Goal: Check status: Check status

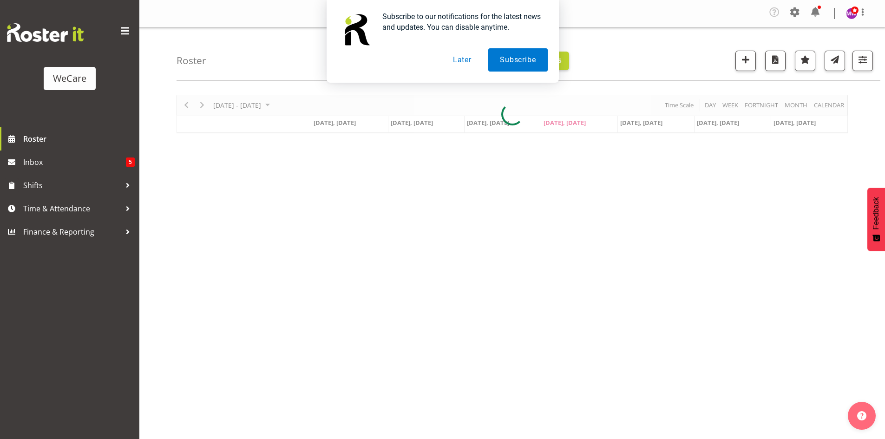
click at [469, 59] on button "Later" at bounding box center [462, 59] width 42 height 23
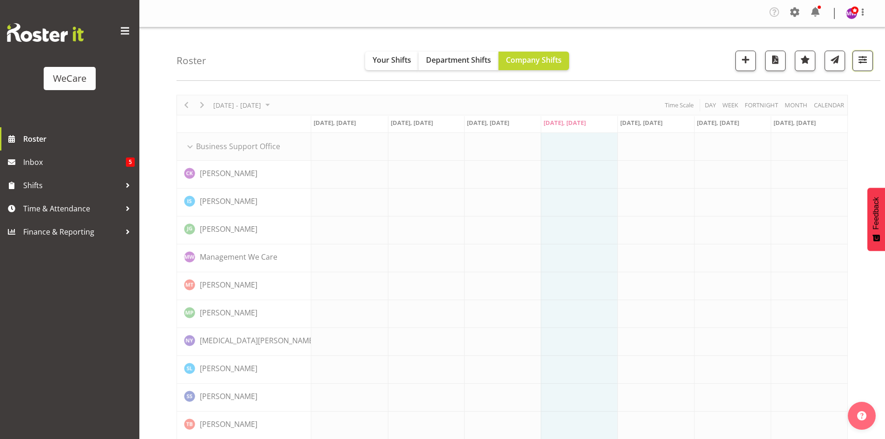
click at [861, 65] on span "button" at bounding box center [863, 59] width 12 height 12
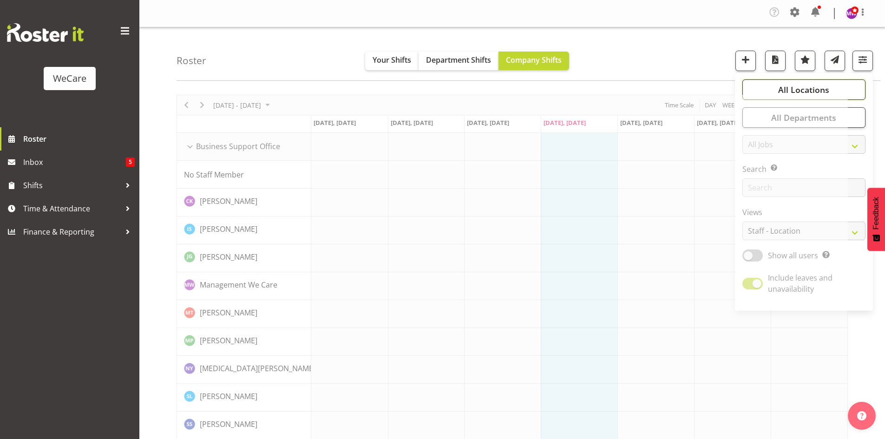
click at [849, 92] on button "All Locations" at bounding box center [803, 89] width 123 height 20
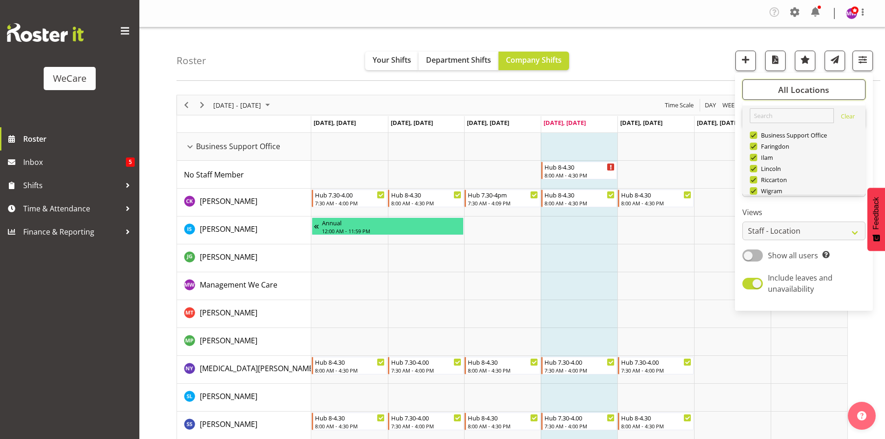
scroll to position [33, 0]
click at [808, 180] on span "Deselect All" at bounding box center [815, 179] width 38 height 9
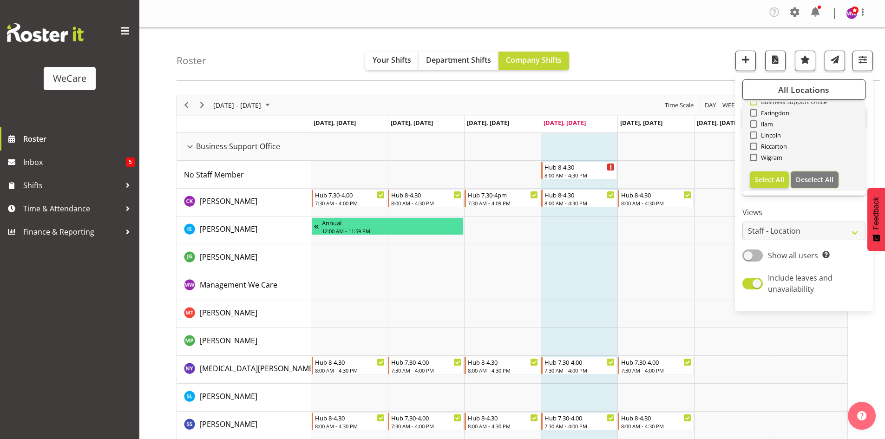
checkbox input "false"
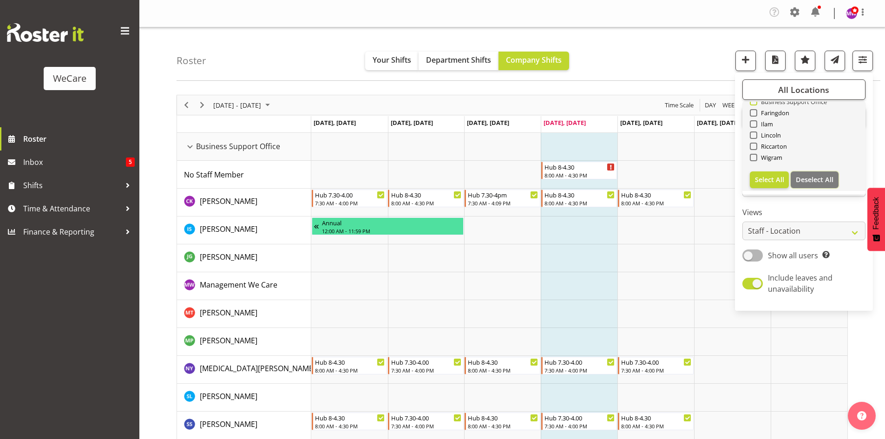
checkbox input "false"
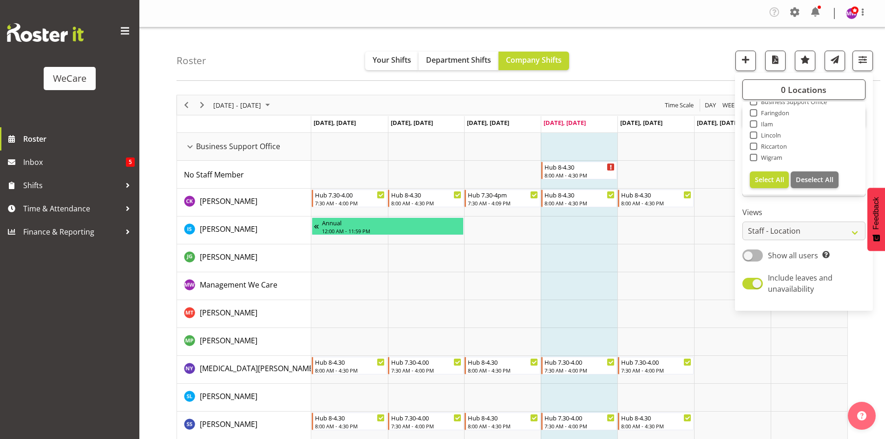
click at [781, 105] on span "Business Support Office" at bounding box center [792, 101] width 70 height 7
click at [756, 105] on input "Business Support Office" at bounding box center [753, 102] width 6 height 6
checkbox input "true"
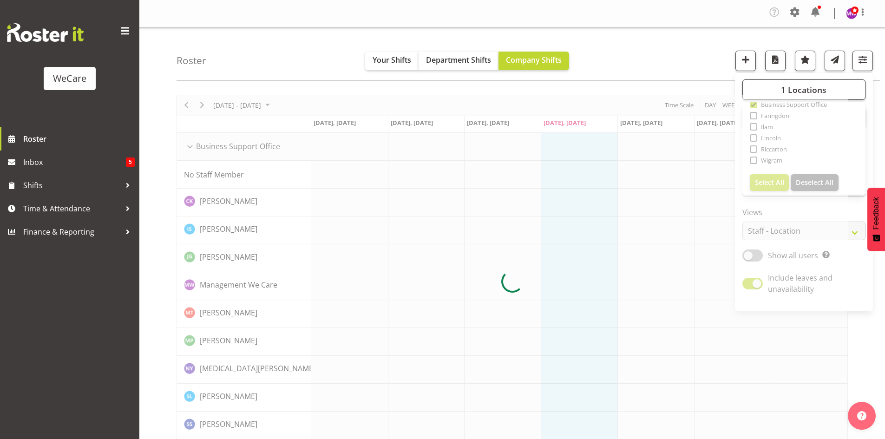
click at [768, 128] on div at bounding box center [512, 281] width 671 height 373
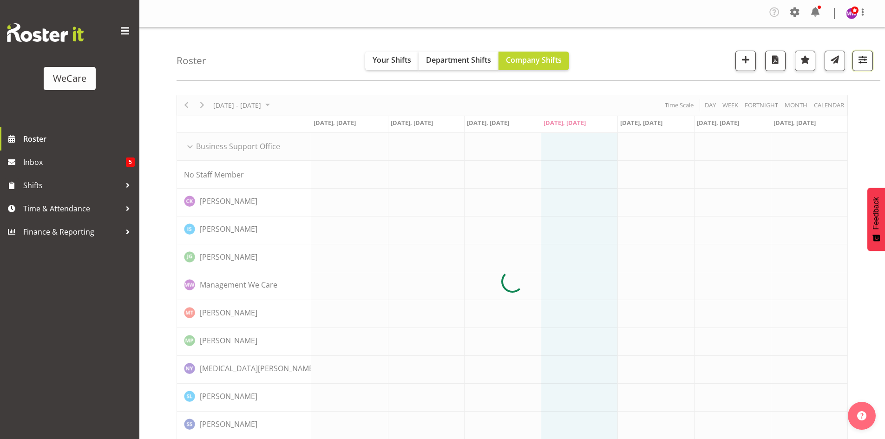
click at [867, 65] on button "button" at bounding box center [862, 61] width 20 height 20
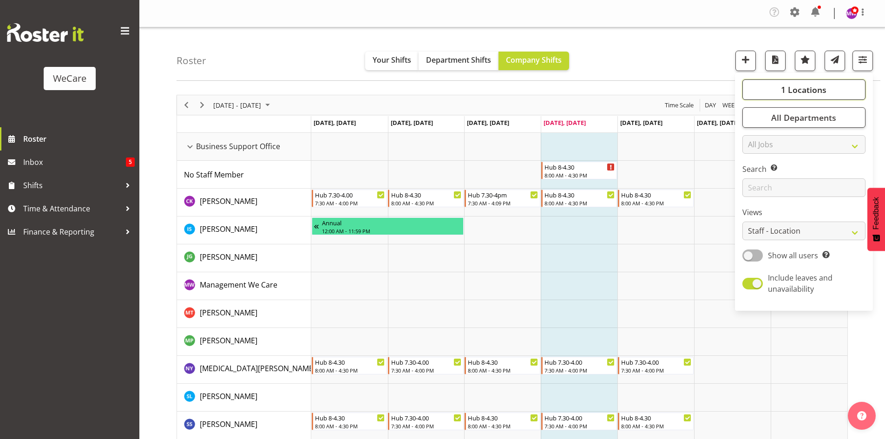
drag, startPoint x: 823, startPoint y: 90, endPoint x: 818, endPoint y: 92, distance: 5.2
click at [823, 90] on span "1 Locations" at bounding box center [804, 89] width 46 height 11
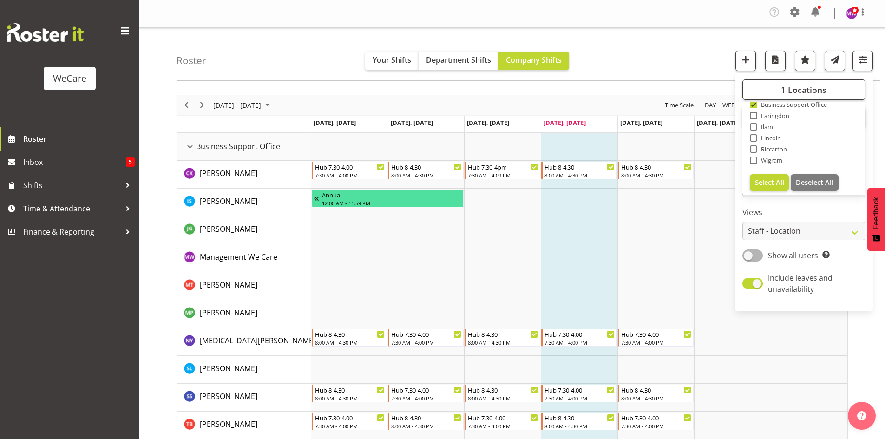
click at [764, 127] on span "Ilam" at bounding box center [765, 126] width 16 height 7
click at [756, 127] on input "Ilam" at bounding box center [753, 127] width 6 height 6
checkbox input "true"
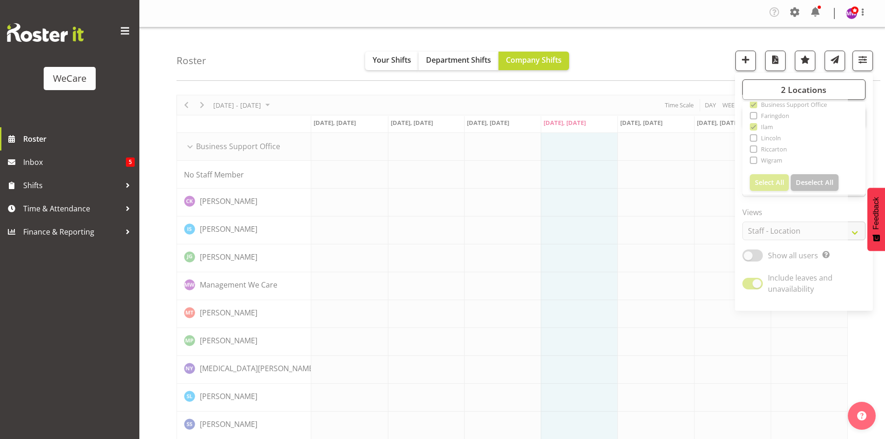
click at [697, 58] on div "Roster Your Shifts Department Shifts Company Shifts 2 Locations Clear Business …" at bounding box center [529, 53] width 704 height 53
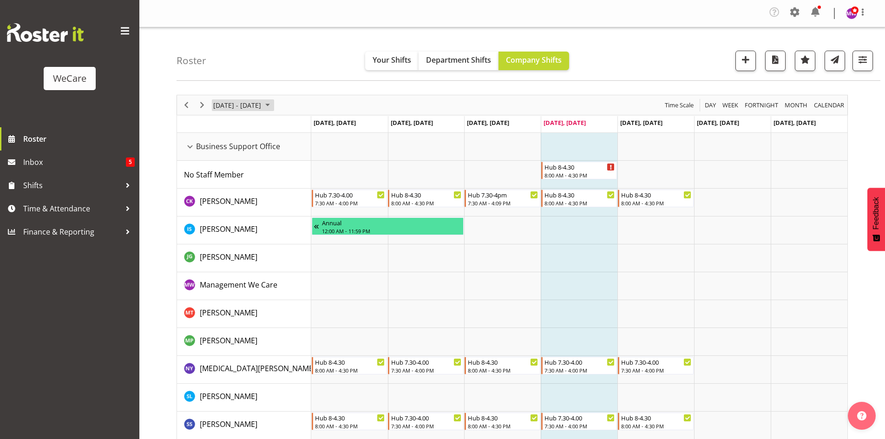
click at [273, 103] on span "September 01 - 07, 2025" at bounding box center [267, 105] width 11 height 12
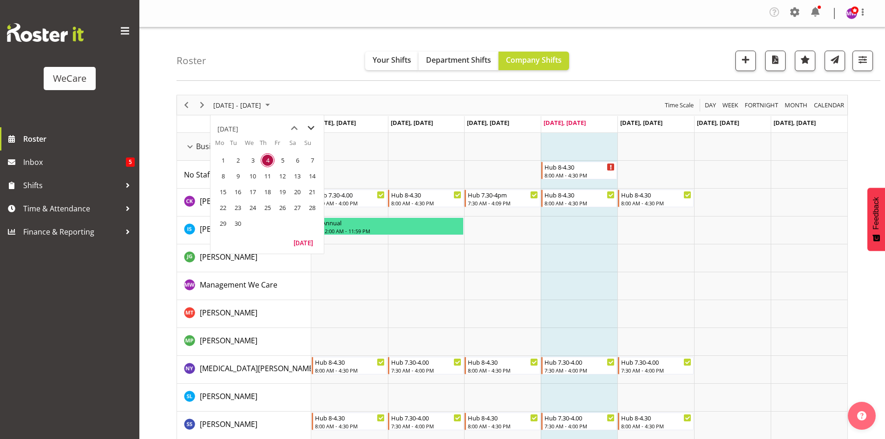
click at [309, 126] on span "next month" at bounding box center [311, 128] width 16 height 17
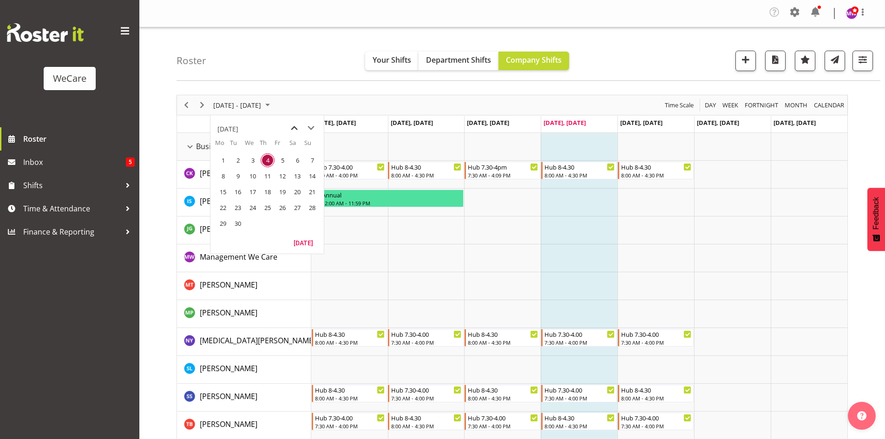
click at [292, 127] on span "previous month" at bounding box center [294, 128] width 16 height 17
click at [308, 126] on span "next month" at bounding box center [311, 128] width 16 height 17
click at [224, 194] on span "15" at bounding box center [223, 192] width 14 height 14
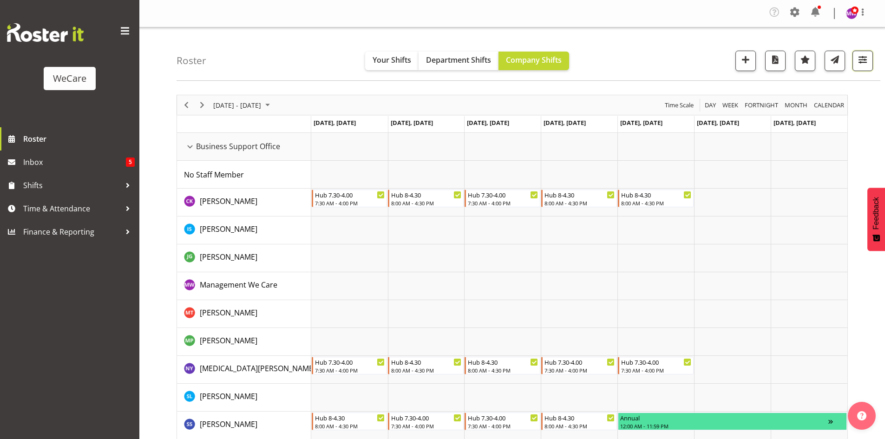
click at [864, 60] on span "button" at bounding box center [863, 59] width 12 height 12
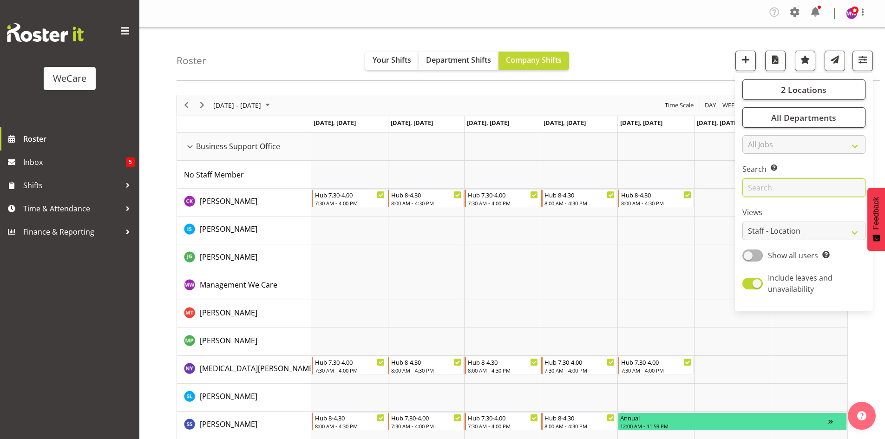
click at [787, 186] on input "text" at bounding box center [803, 187] width 123 height 19
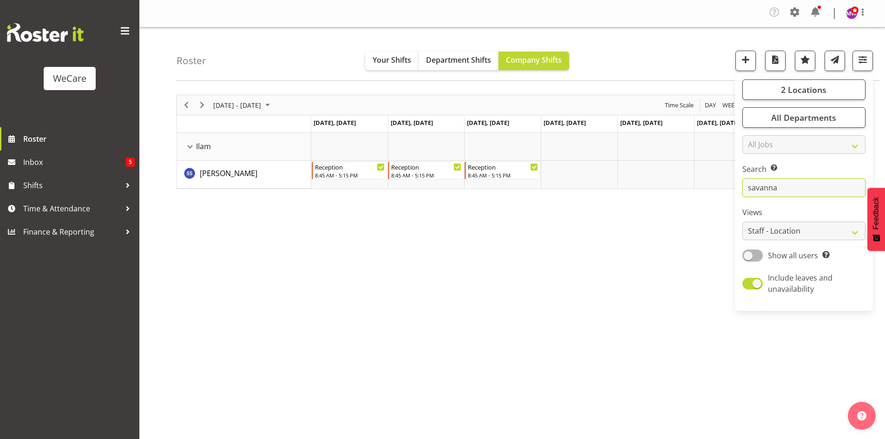
type input "savanna"
drag, startPoint x: 608, startPoint y: 253, endPoint x: 603, endPoint y: 226, distance: 27.3
click at [609, 252] on div "[DATE] - [DATE] [DATE] Day Week Fortnight Month calendar Month Agenda Time Scal…" at bounding box center [531, 274] width 708 height 372
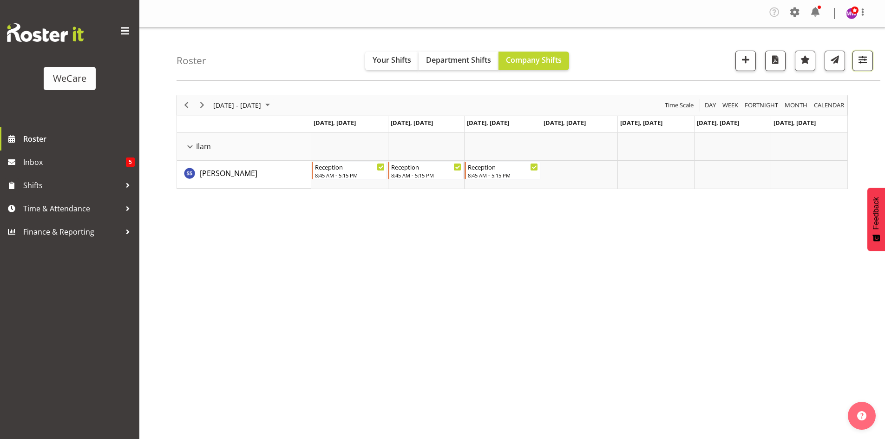
click at [861, 59] on span "button" at bounding box center [863, 59] width 12 height 12
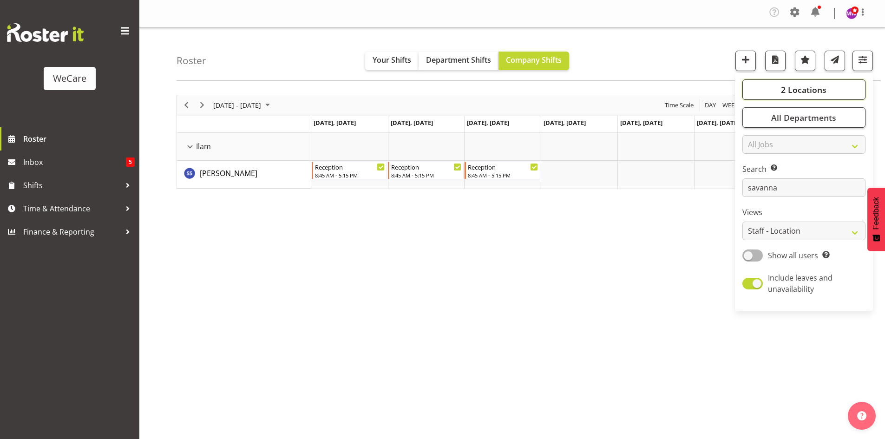
click at [829, 89] on button "2 Locations" at bounding box center [803, 89] width 123 height 20
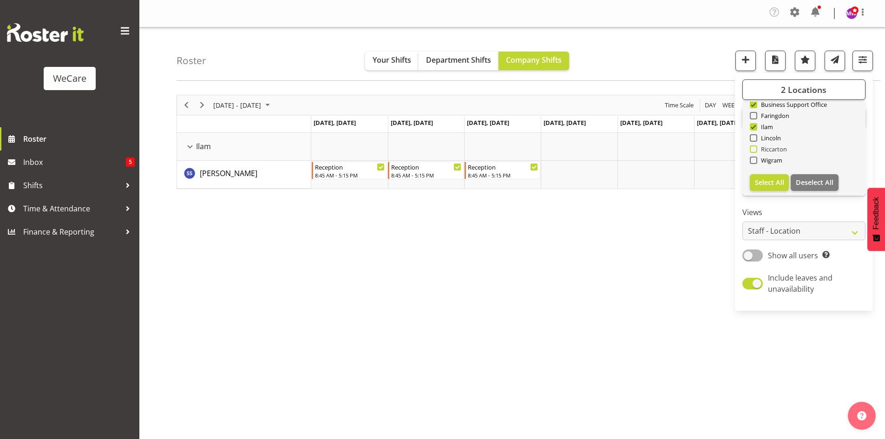
click at [755, 151] on span at bounding box center [753, 148] width 7 height 7
click at [755, 151] on input "Riccarton" at bounding box center [753, 149] width 6 height 6
checkbox input "true"
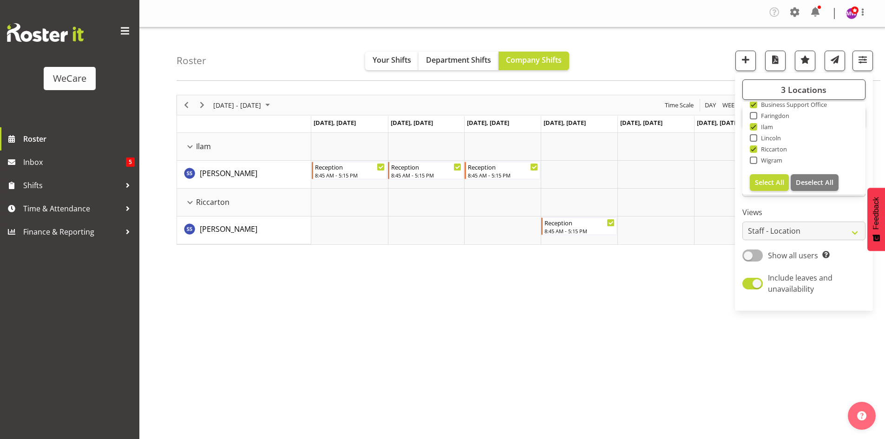
click at [617, 312] on div "[DATE] - [DATE] [DATE] Day Week Fortnight Month calendar Month Agenda Time Scal…" at bounding box center [531, 274] width 708 height 372
